Goal: Register for event/course

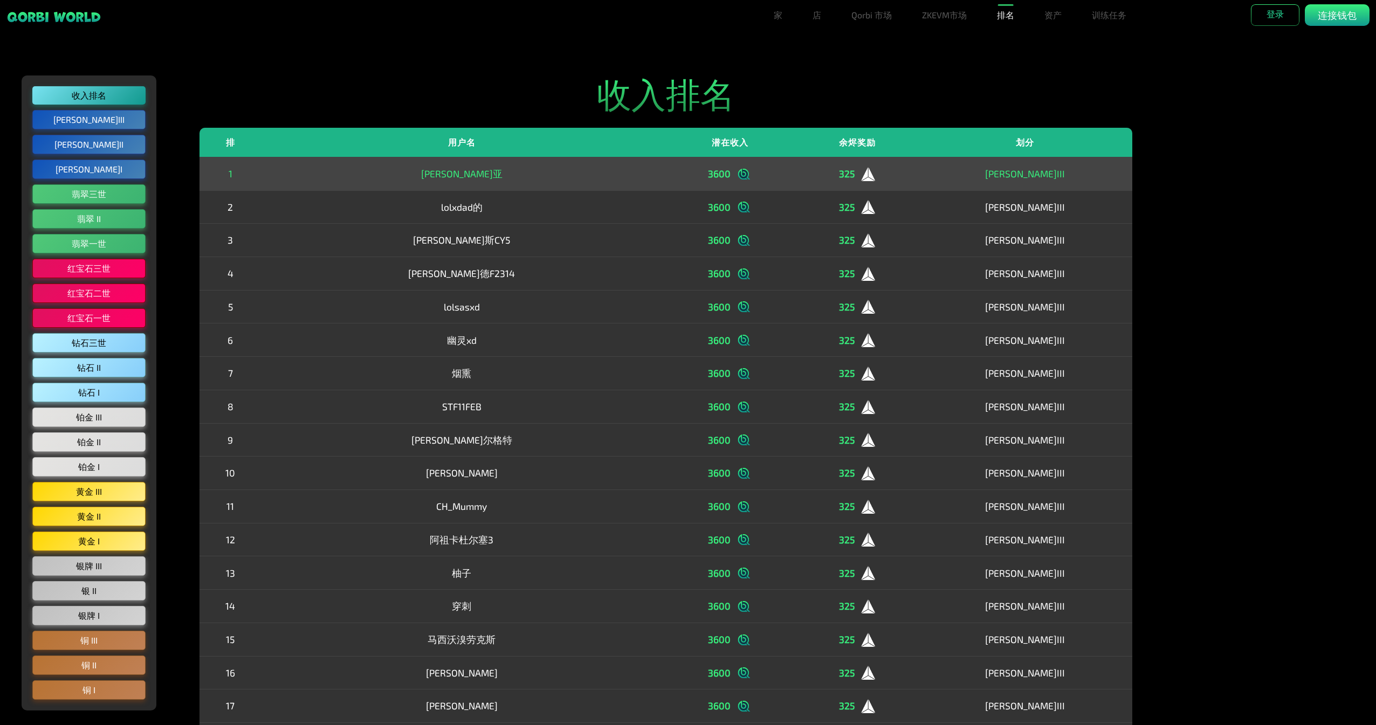
click at [708, 171] on font "3600" at bounding box center [719, 174] width 23 height 14
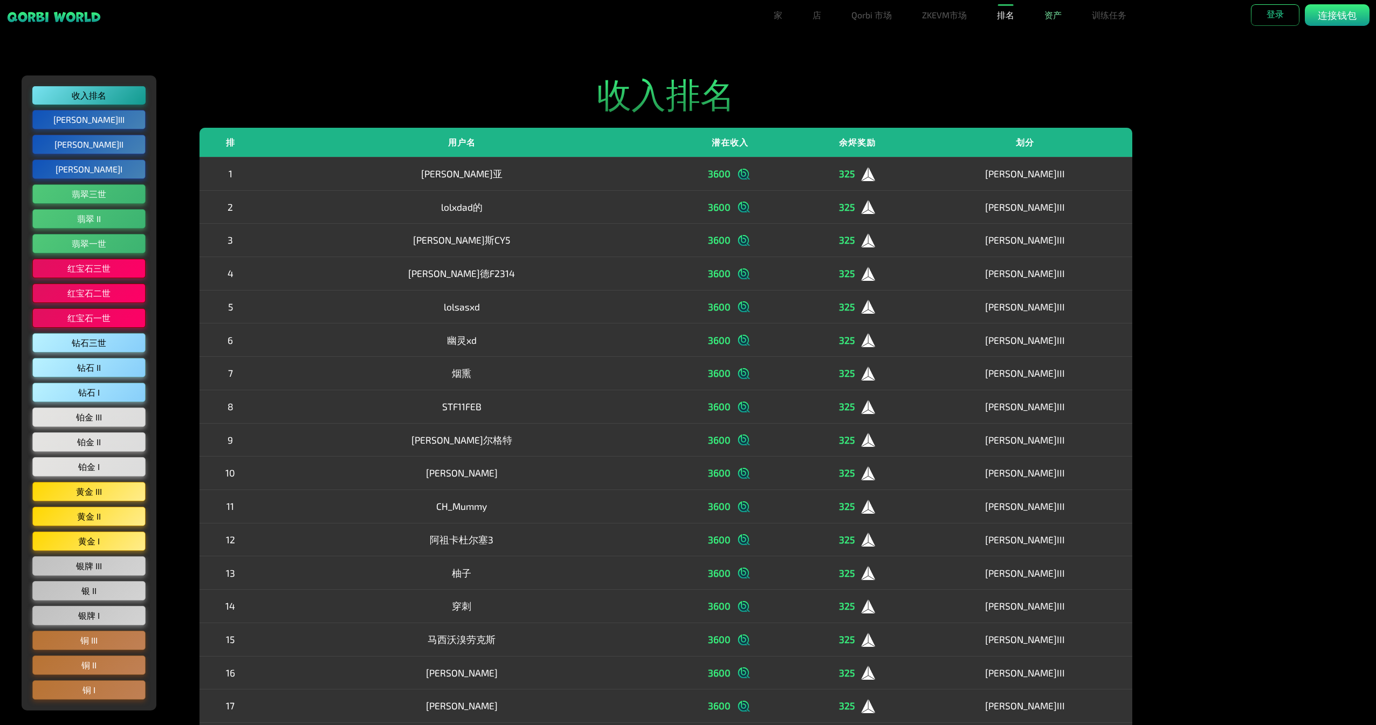
click at [1057, 18] on link "资产" at bounding box center [1053, 15] width 26 height 22
click at [1117, 17] on link "训练任务" at bounding box center [1109, 15] width 43 height 22
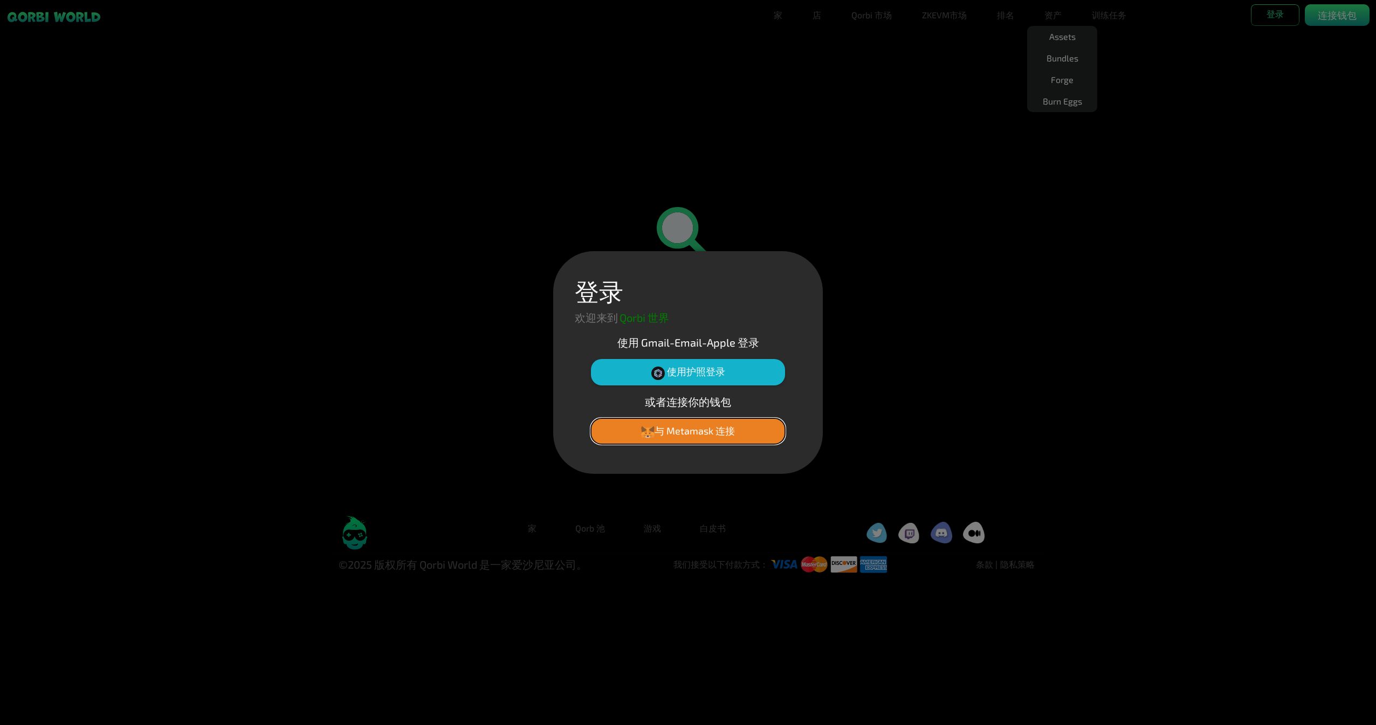
click at [714, 430] on font "与 Metamask 连接" at bounding box center [695, 431] width 80 height 12
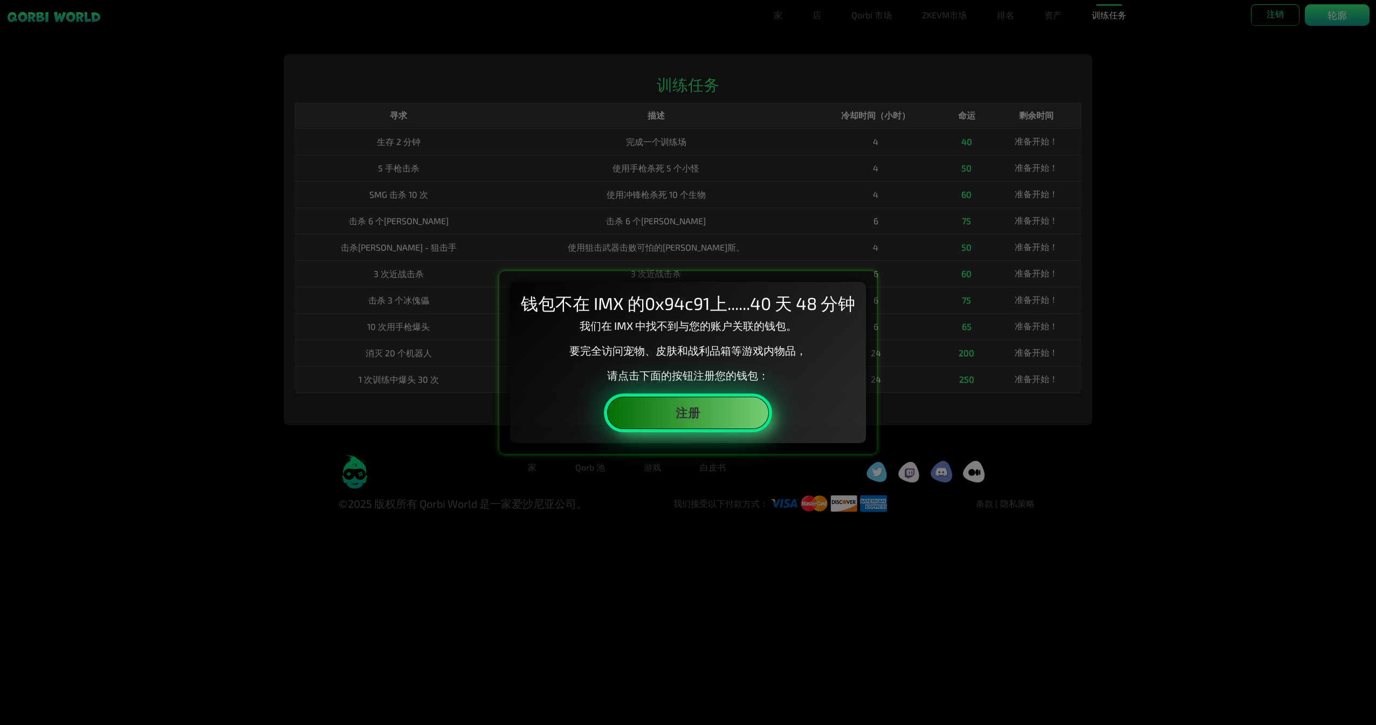
click at [709, 416] on button "注册" at bounding box center [688, 413] width 162 height 32
click at [735, 410] on button "注册" at bounding box center [688, 413] width 162 height 32
click at [1218, 424] on div "钱包不在 IMX 的0x94c91上......40 天 48 分钟 我们在 IMX 中找不到与您的账户关联的钱包。 要完全访问宠物、皮肤和战利品箱等游戏内物…" at bounding box center [688, 362] width 1376 height 725
click at [733, 414] on button "注册" at bounding box center [688, 413] width 162 height 32
click at [600, 294] on h2 "钱包不在 IMX 的0x94c91上......40 天 48 分钟" at bounding box center [688, 303] width 334 height 20
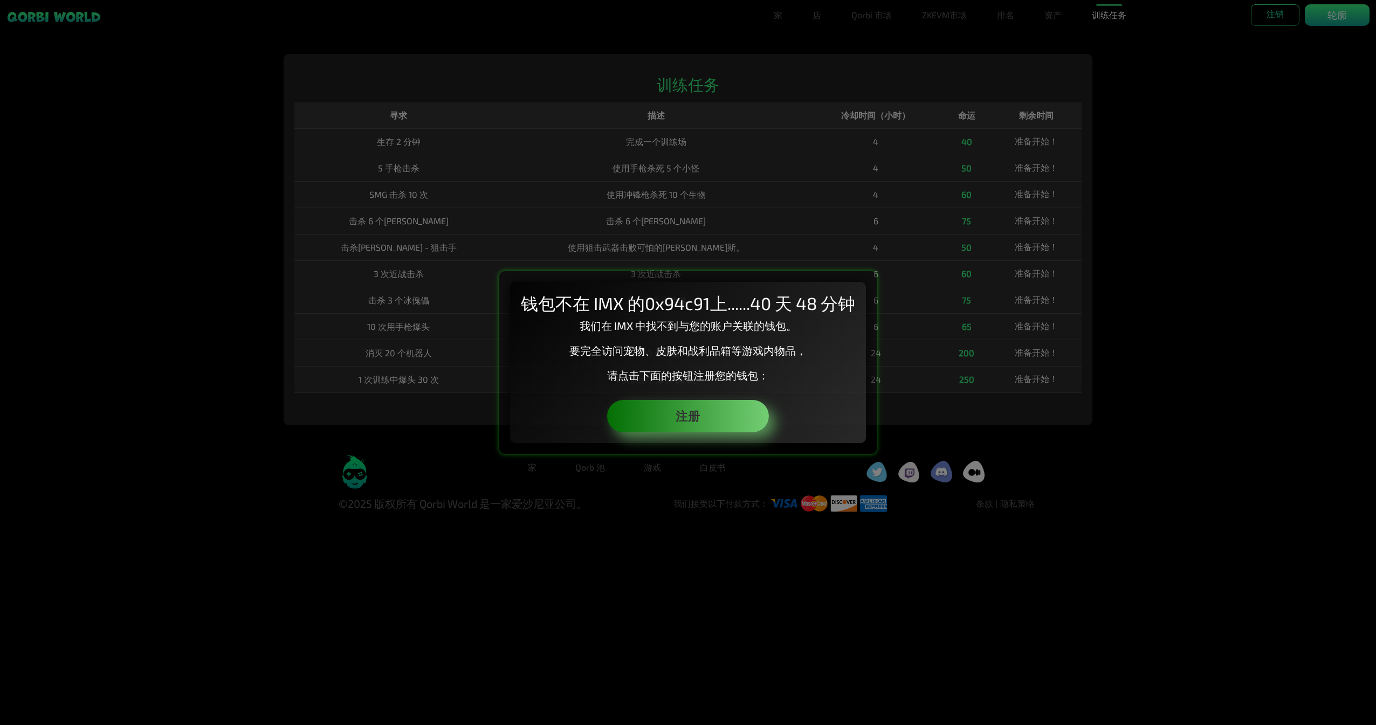
click at [610, 299] on h2 "钱包不在 IMX 的0x94c91上......40 天 48 分钟" at bounding box center [688, 303] width 334 height 20
click at [613, 306] on h2 "钱包不在 IMX 的0x94c91上......40 天 48 分钟" at bounding box center [688, 303] width 334 height 20
drag, startPoint x: 618, startPoint y: 307, endPoint x: 655, endPoint y: 332, distance: 44.0
click at [647, 329] on p "我们在 IMX 中找不到与您的账户关联的钱包。" at bounding box center [688, 326] width 334 height 16
click at [707, 333] on p "我们在 IMX 中找不到与您的账户关联的钱包。" at bounding box center [688, 326] width 334 height 16
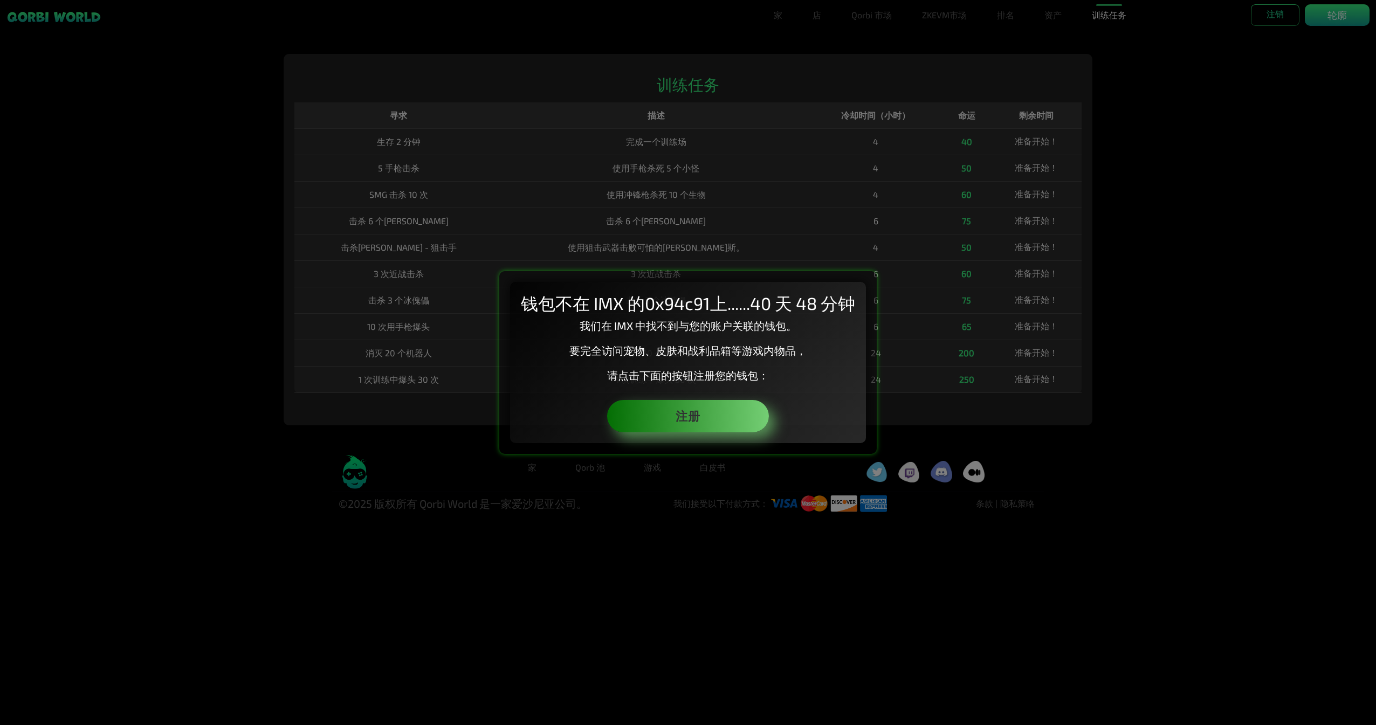
click at [626, 359] on p "要完全访问宠物、皮肤和战利品箱等游戏内物品，" at bounding box center [688, 350] width 334 height 16
click at [647, 394] on div "钱包不在 IMX 的0x94c91上......40 天 48 分钟 我们在 IMX 中找不到与您的账户关联的钱包。 要完全访问宠物、皮肤和战利品箱等游戏内物…" at bounding box center [688, 362] width 356 height 161
click at [681, 420] on button "注册" at bounding box center [688, 413] width 162 height 32
click at [693, 424] on button "注册" at bounding box center [688, 413] width 162 height 32
click at [1004, 347] on div "钱包不在 IMX 的0x94c91上......40 天 48 分钟 我们在 IMX 中找不到与您的账户关联的钱包。 要完全访问宠物、皮肤和战利品箱等游戏内物…" at bounding box center [688, 362] width 1376 height 725
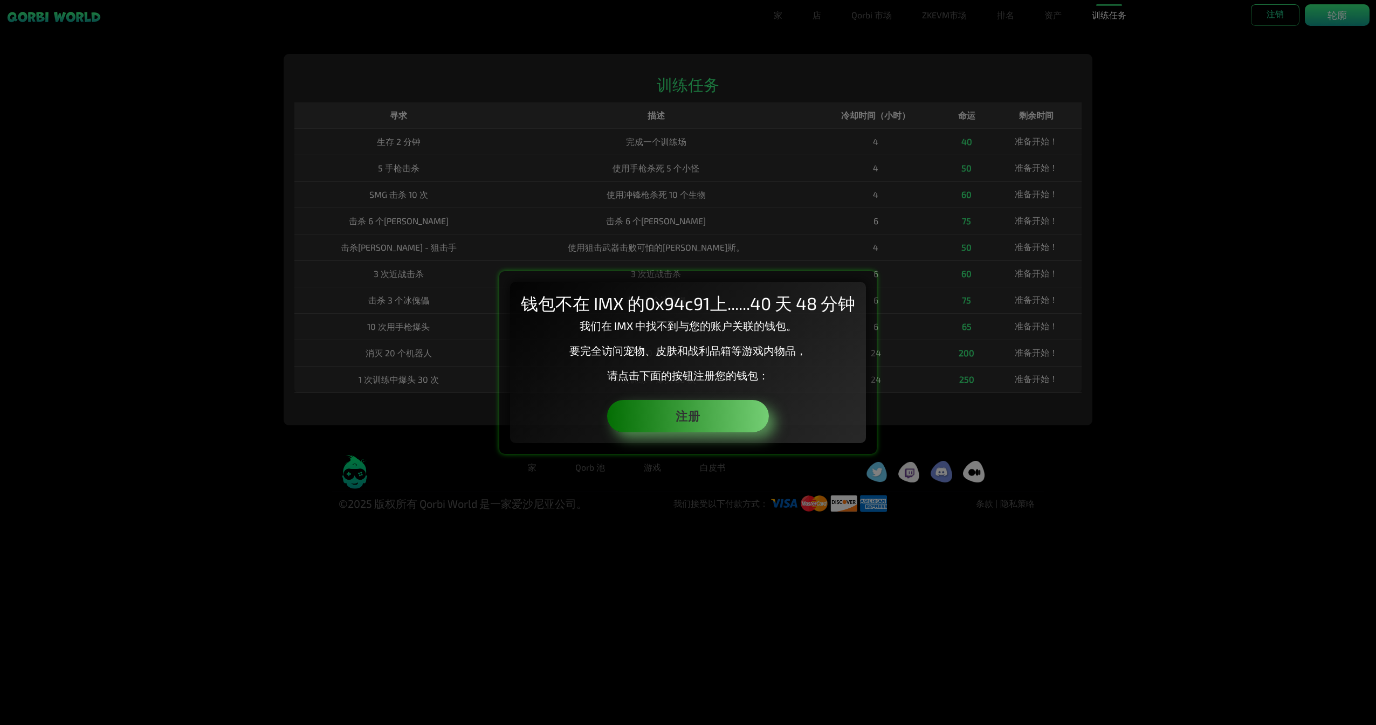
click at [1050, 13] on div "钱包不在 IMX 的0x94c91上......40 天 48 分钟 我们在 IMX 中找不到与您的账户关联的钱包。 要完全访问宠物、皮肤和战利品箱等游戏内物…" at bounding box center [688, 362] width 1376 height 725
click at [705, 421] on button "注册" at bounding box center [688, 413] width 162 height 32
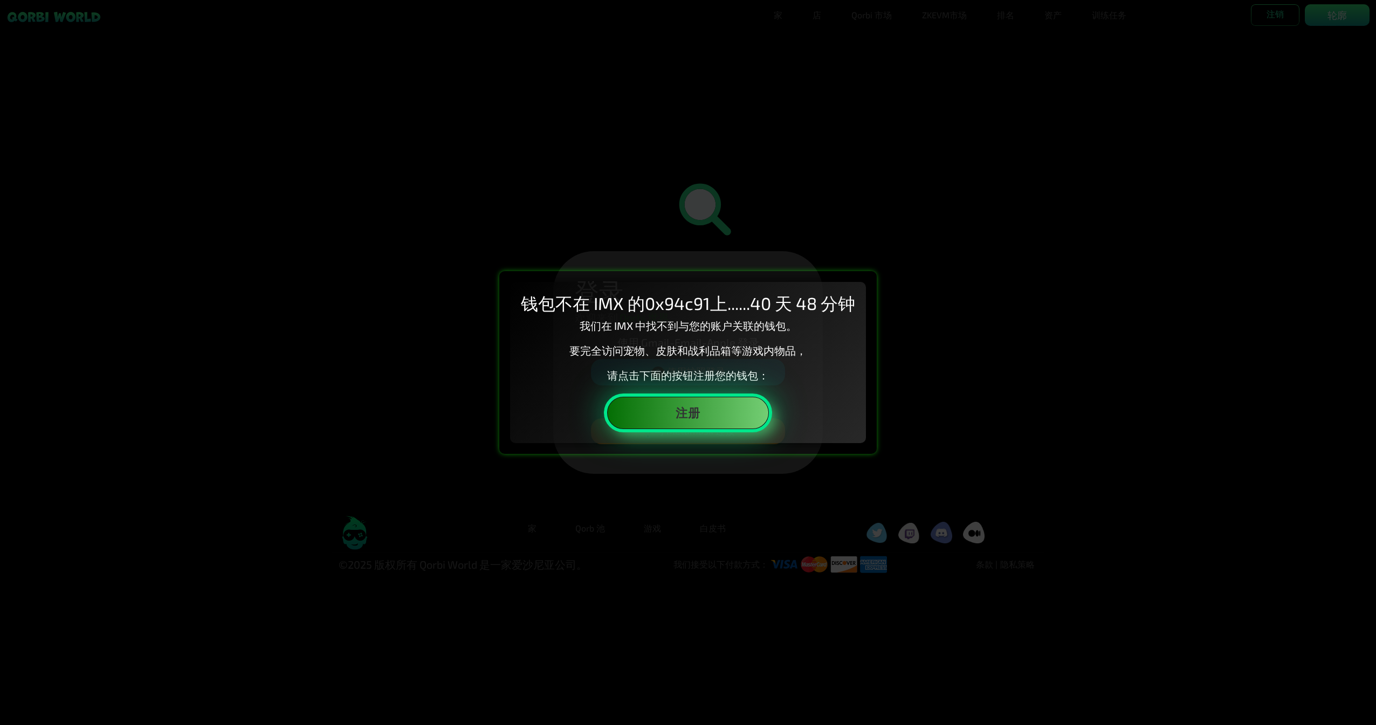
click at [719, 413] on button "注册" at bounding box center [688, 413] width 162 height 32
